Goal: Find specific page/section: Find specific page/section

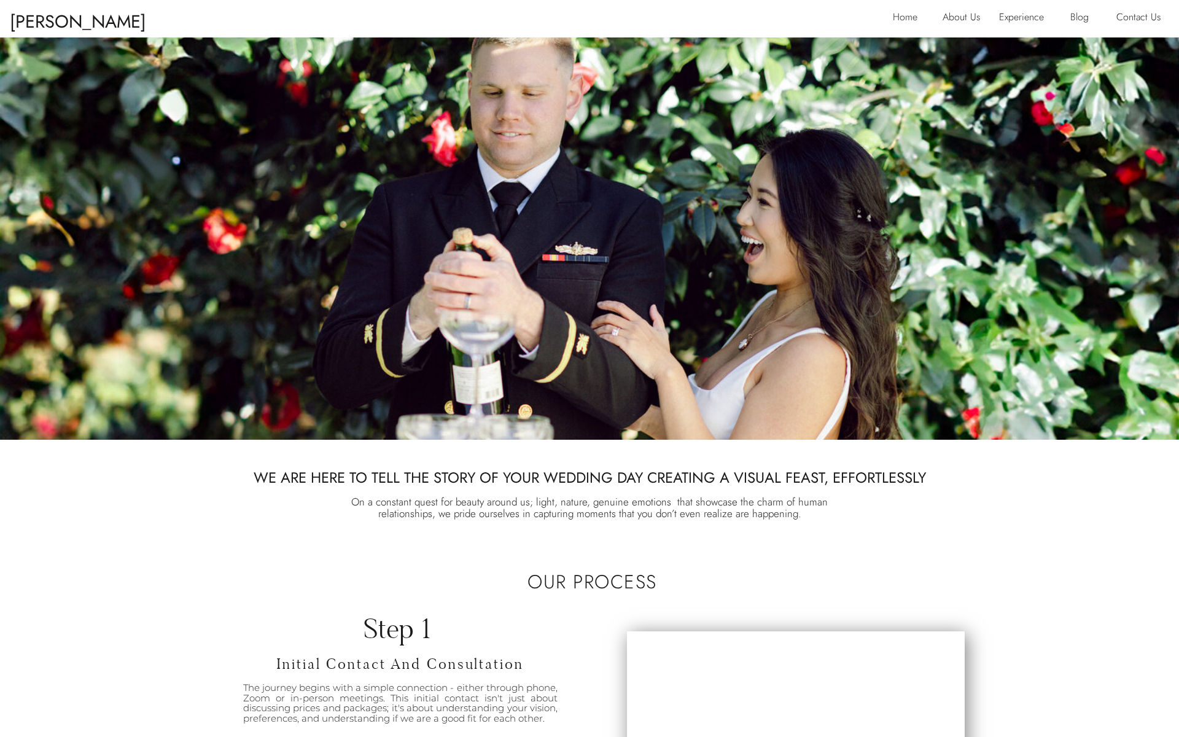
scroll to position [440, 0]
